Goal: Book appointment/travel/reservation

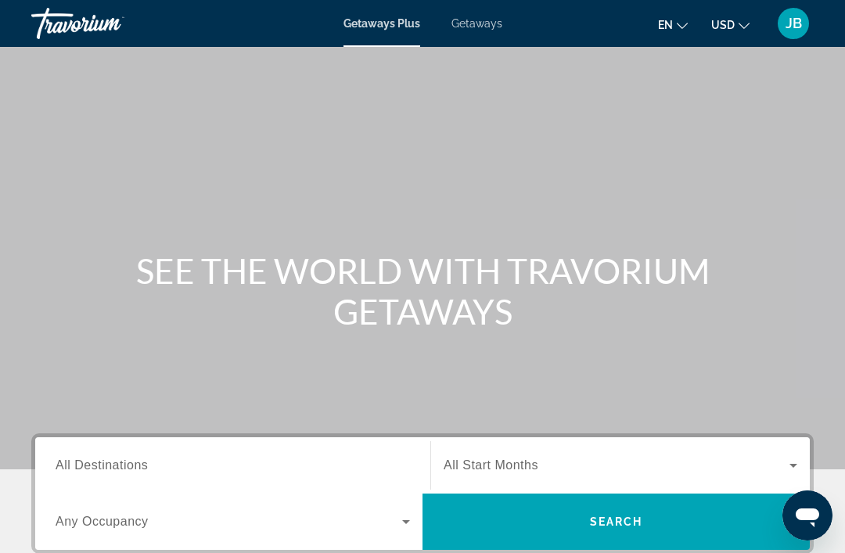
click at [688, 31] on button "en English Español Français Italiano Português русский" at bounding box center [673, 24] width 30 height 23
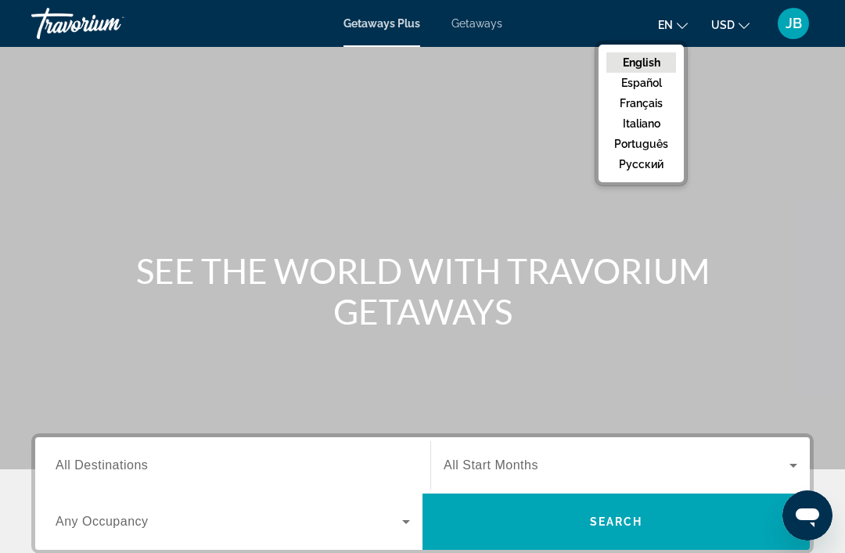
click at [646, 103] on button "Français" at bounding box center [642, 103] width 70 height 20
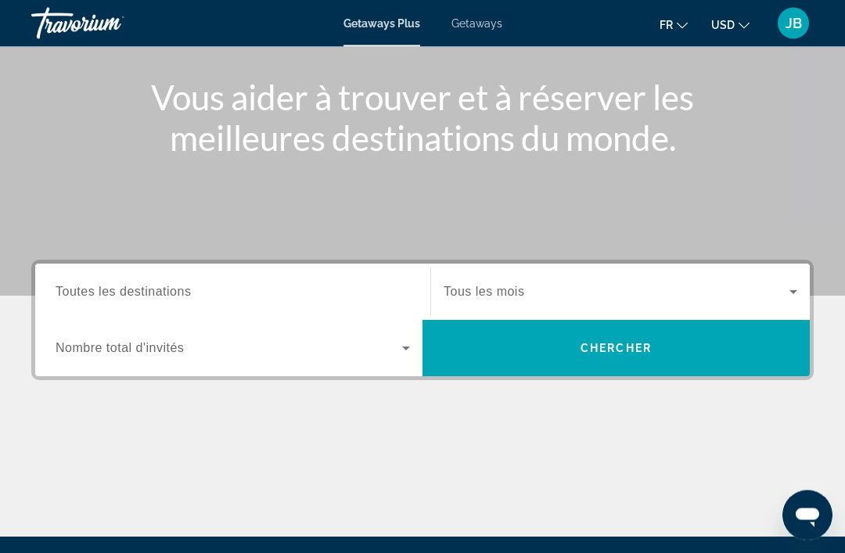
click at [369, 344] on span "Search widget" at bounding box center [229, 349] width 347 height 19
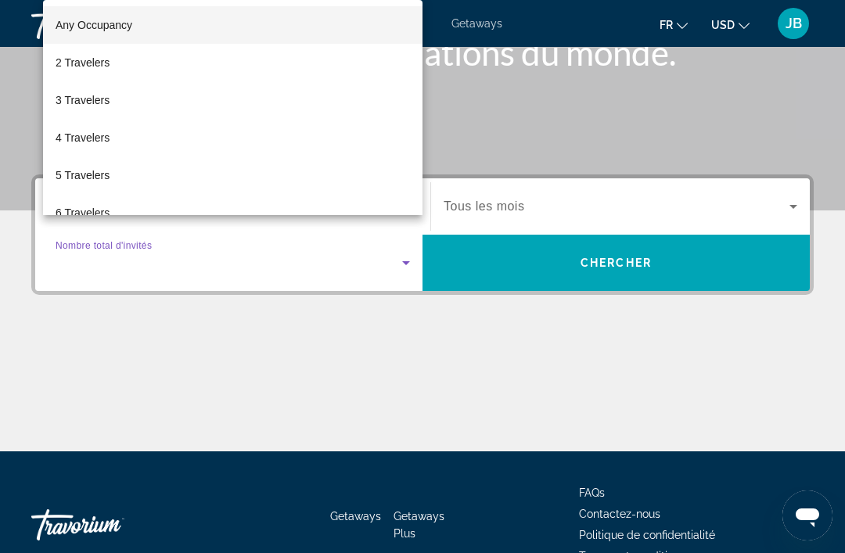
scroll to position [299, 0]
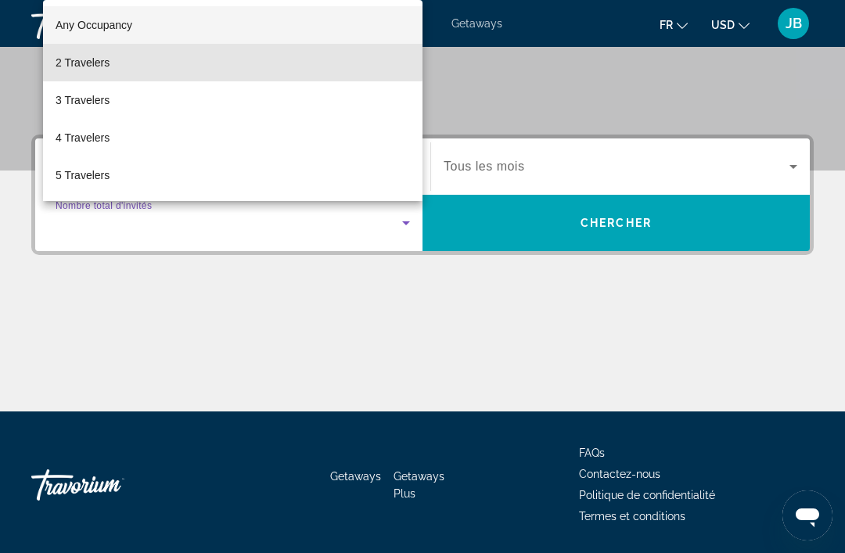
click at [187, 81] on mat-option "2 Travelers" at bounding box center [233, 63] width 380 height 38
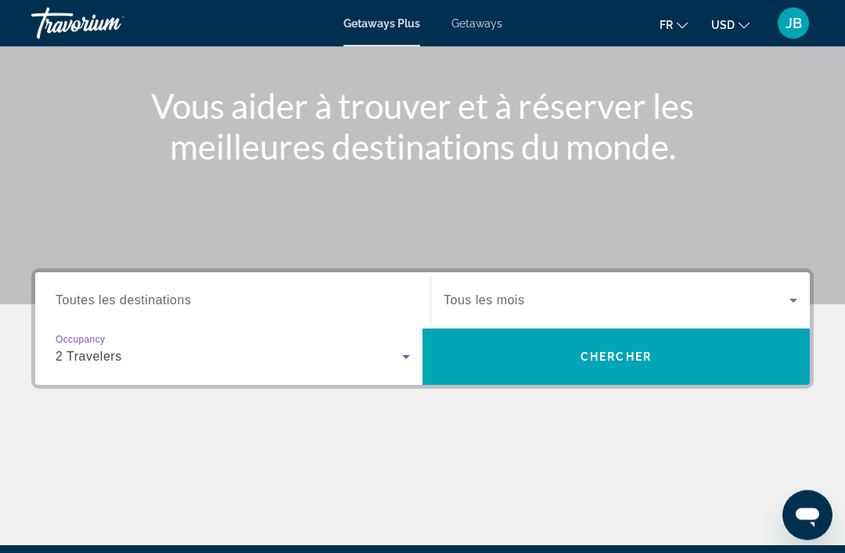
scroll to position [164, 0]
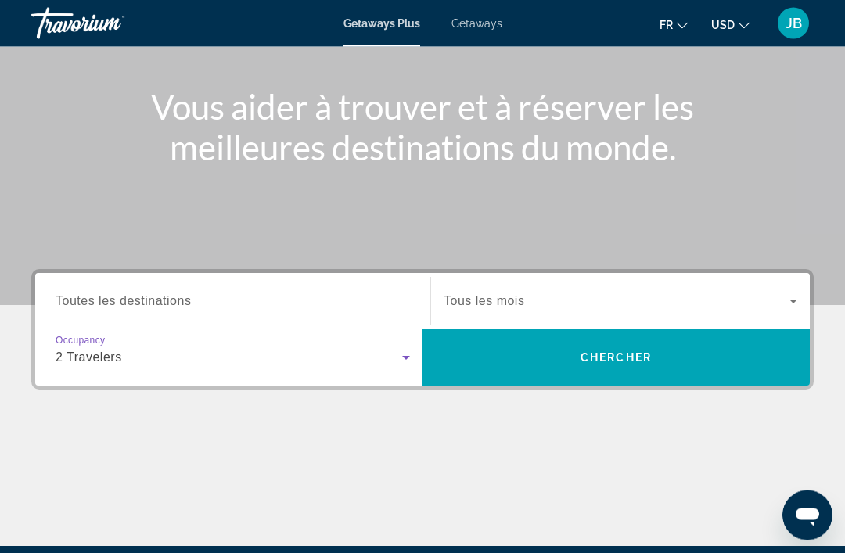
click at [642, 384] on span "Search" at bounding box center [616, 358] width 387 height 56
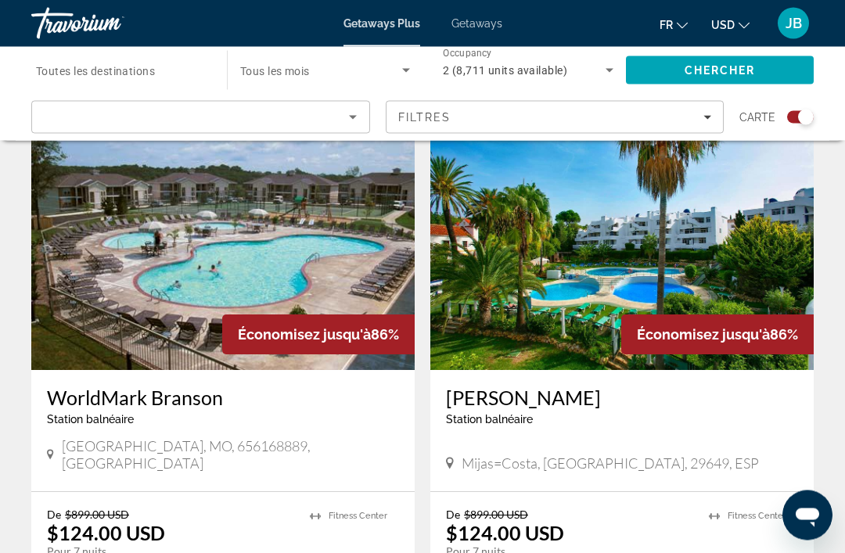
scroll to position [1708, 0]
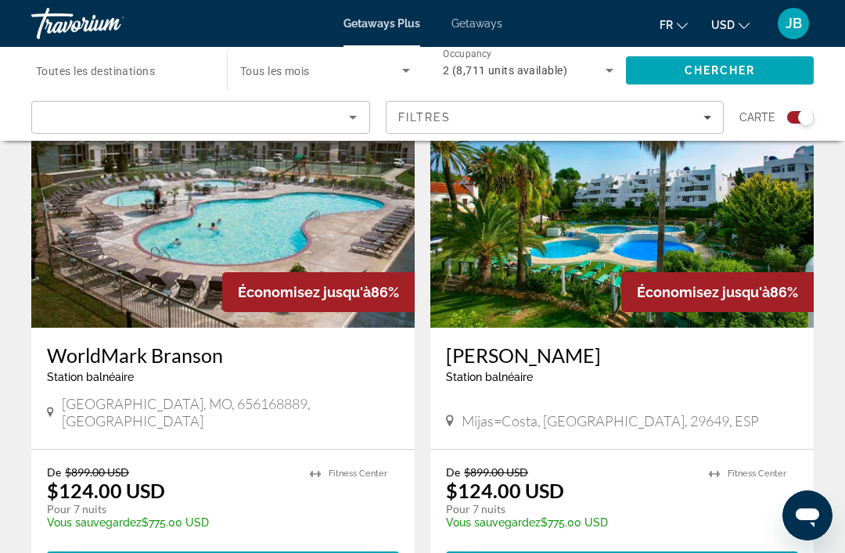
click at [737, 371] on div "Station balnéaire - Ceci est une station d'adultes seulement" at bounding box center [622, 377] width 352 height 13
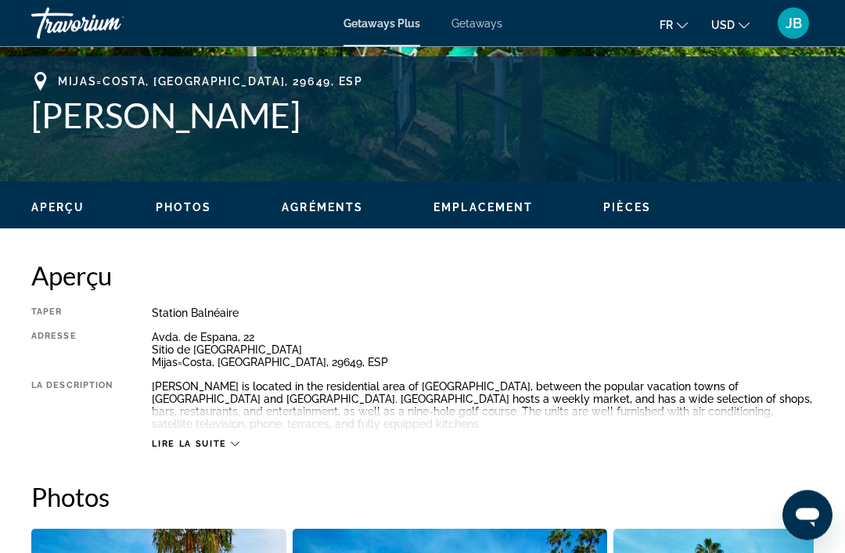
scroll to position [611, 0]
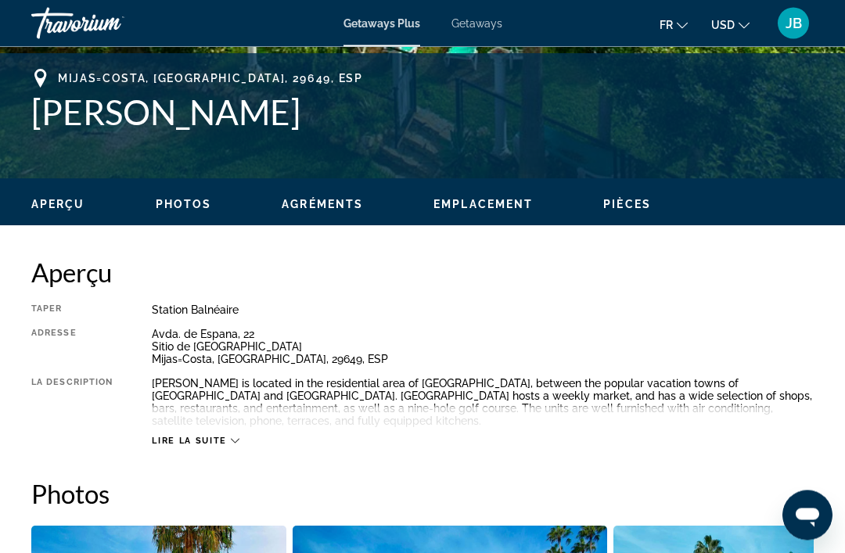
click at [167, 437] on span "Lire la suite" at bounding box center [189, 442] width 74 height 10
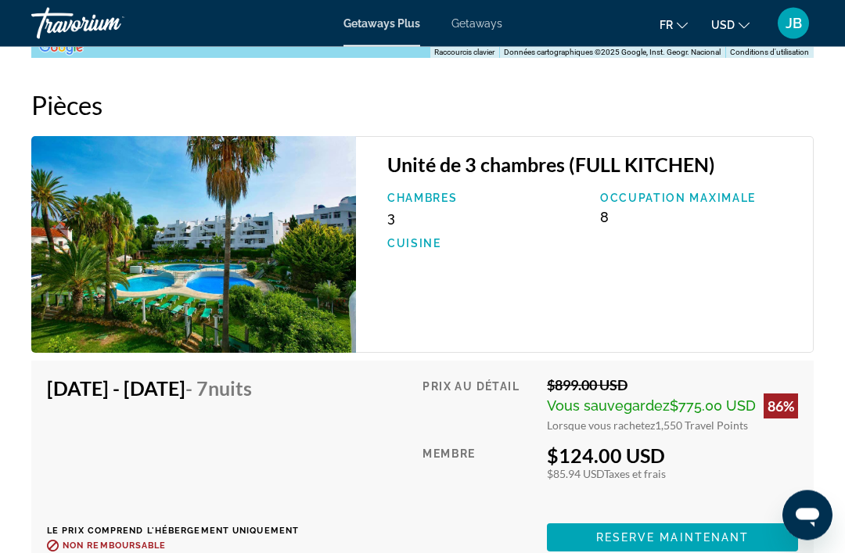
scroll to position [2829, 0]
